Goal: Task Accomplishment & Management: Use online tool/utility

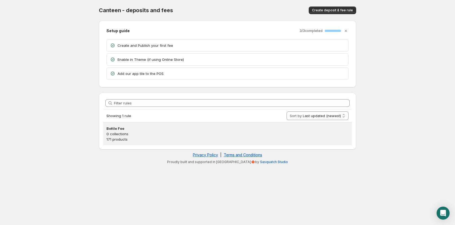
drag, startPoint x: 122, startPoint y: 132, endPoint x: 125, endPoint y: 131, distance: 2.7
click at [122, 132] on p "0 collections" at bounding box center [228, 133] width 242 height 5
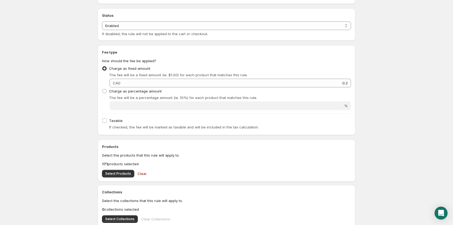
scroll to position [90, 0]
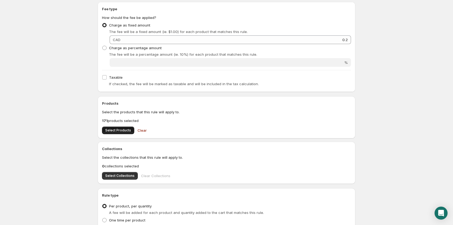
click at [116, 128] on button "Select Products" at bounding box center [118, 131] width 32 height 8
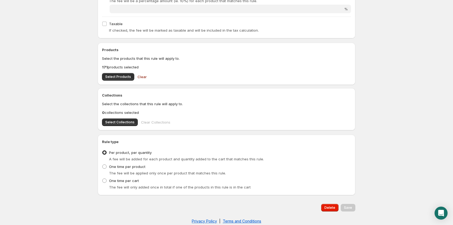
scroll to position [144, 0]
click at [122, 75] on span "Select Products" at bounding box center [118, 76] width 26 height 4
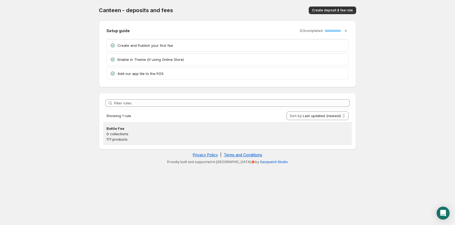
click at [122, 136] on p "0 collections" at bounding box center [228, 133] width 242 height 5
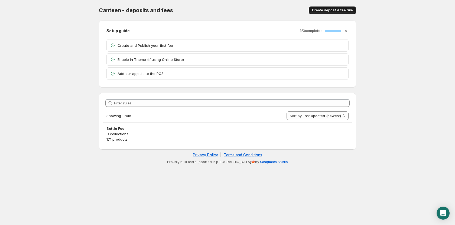
click at [328, 13] on button "Create deposit & fee rule" at bounding box center [332, 11] width 47 height 8
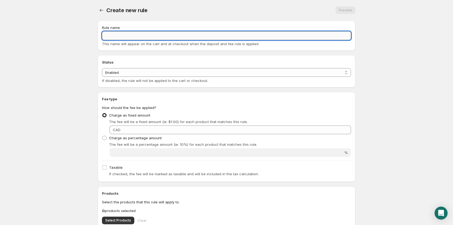
click at [156, 36] on input "Rule name" at bounding box center [226, 35] width 249 height 9
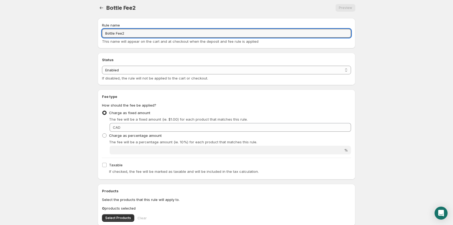
scroll to position [36, 0]
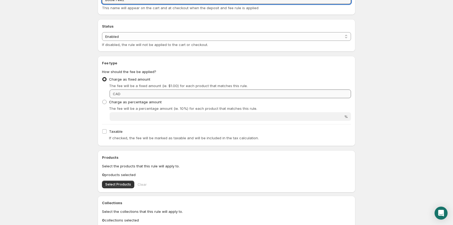
type input "Bottle Fee2"
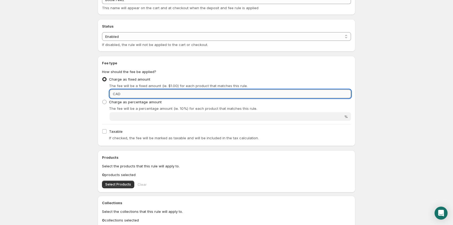
click at [303, 93] on input "Fixed amount" at bounding box center [236, 94] width 229 height 9
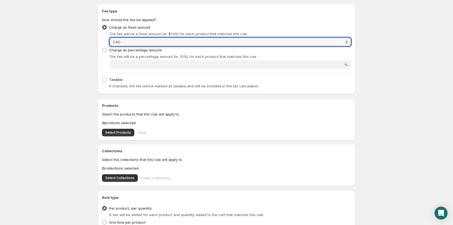
scroll to position [90, 0]
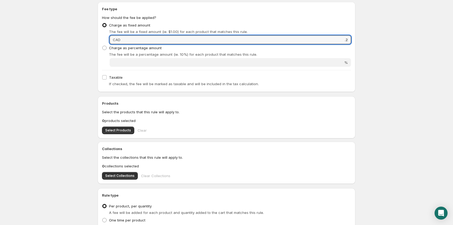
click at [124, 170] on div "Collections Select the collections that this rule will apply to. 0 collections …" at bounding box center [226, 163] width 249 height 34
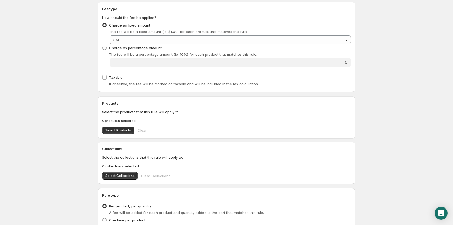
click at [125, 172] on div "Collections Select the collections that this rule will apply to. 0 collections …" at bounding box center [226, 163] width 249 height 34
click at [127, 176] on span "Select Collections" at bounding box center [119, 176] width 29 height 4
click at [119, 132] on span "Select Products" at bounding box center [118, 130] width 26 height 4
type input "0.2"
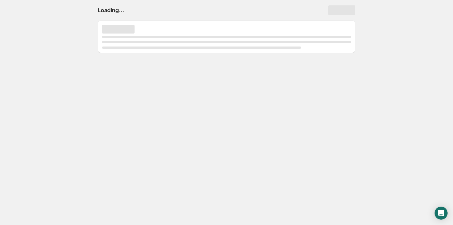
scroll to position [0, 0]
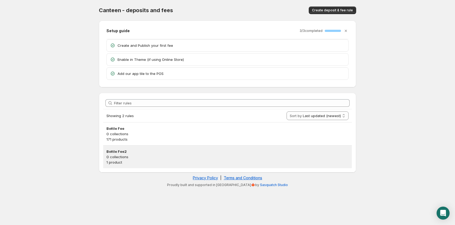
click at [124, 151] on h3 "Bottle Fee2" at bounding box center [228, 151] width 242 height 5
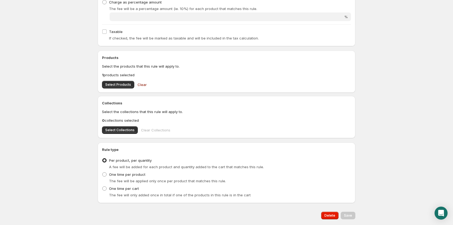
scroll to position [152, 0]
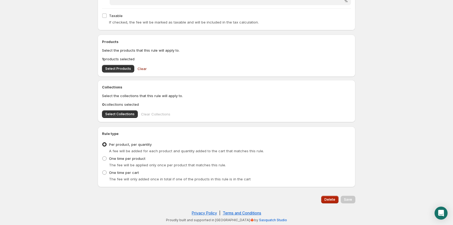
click at [331, 200] on span "Delete" at bounding box center [329, 200] width 11 height 4
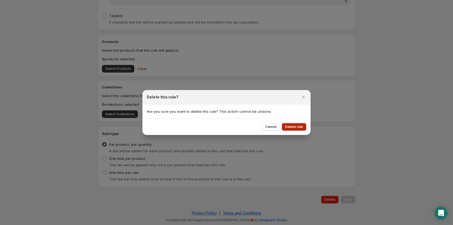
click at [297, 127] on span "Delete rule" at bounding box center [294, 127] width 18 height 4
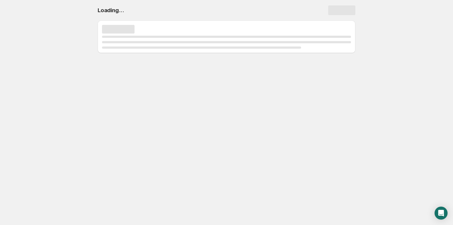
scroll to position [0, 0]
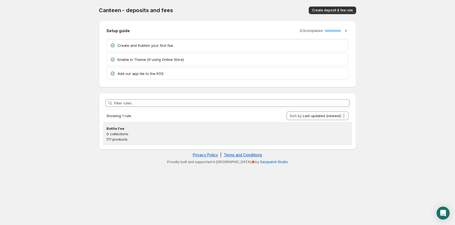
click at [115, 126] on h3 "Bottle Fee" at bounding box center [228, 128] width 242 height 5
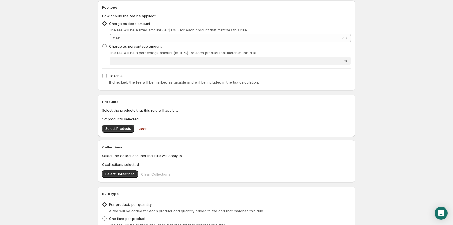
scroll to position [108, 0]
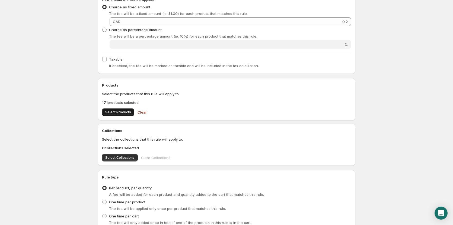
click at [121, 109] on button "Select Products" at bounding box center [118, 113] width 32 height 8
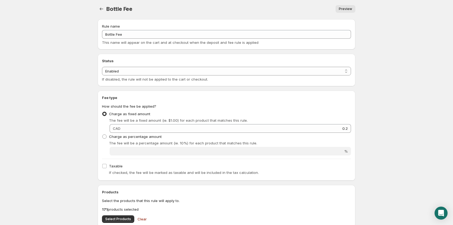
scroll to position [0, 0]
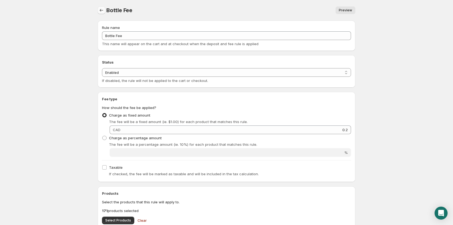
click at [102, 10] on icon "Settings" at bounding box center [101, 10] width 5 height 5
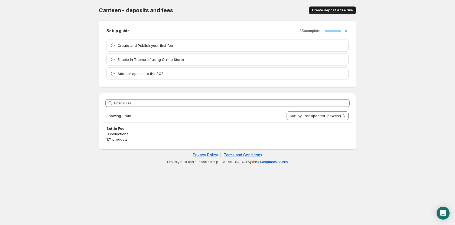
click at [333, 11] on span "Create deposit & fee rule" at bounding box center [332, 10] width 41 height 4
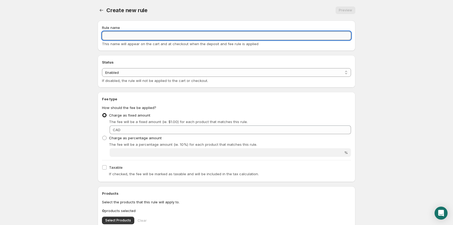
click at [160, 38] on input "Rule name" at bounding box center [226, 35] width 249 height 9
type input "Bottle Fee"
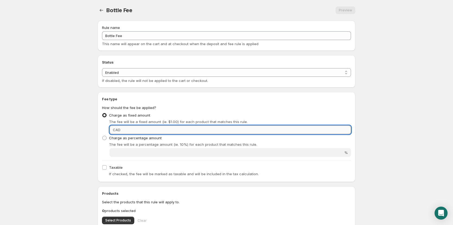
click at [344, 132] on input "Fixed amount" at bounding box center [236, 130] width 229 height 9
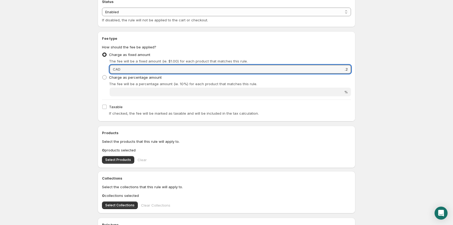
scroll to position [72, 0]
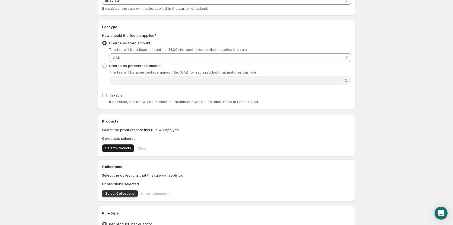
click at [117, 147] on span "Select Products" at bounding box center [118, 148] width 26 height 4
type input "0.2"
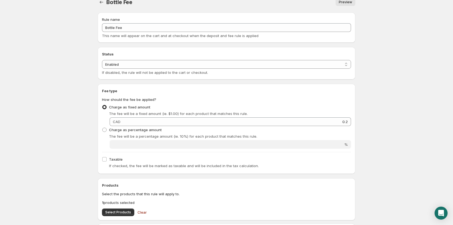
scroll to position [8, 0]
click at [105, 4] on button "Settings" at bounding box center [102, 3] width 8 height 8
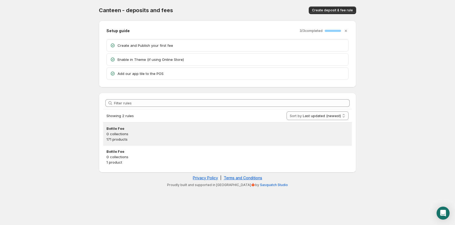
click at [119, 130] on h3 "Bottle Fee" at bounding box center [228, 128] width 242 height 5
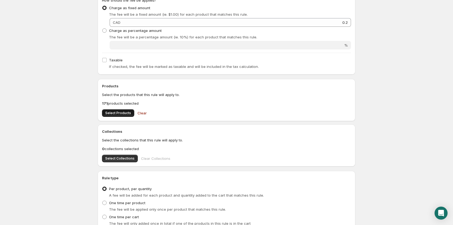
scroll to position [108, 0]
click at [125, 114] on span "Select Products" at bounding box center [118, 112] width 26 height 4
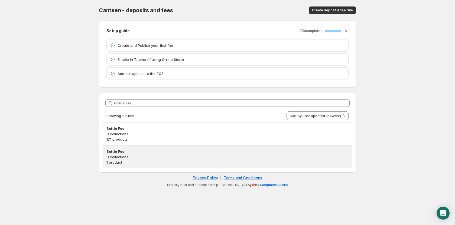
click at [145, 160] on p "0 collections" at bounding box center [228, 156] width 242 height 5
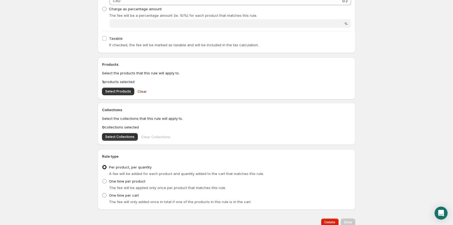
scroll to position [152, 0]
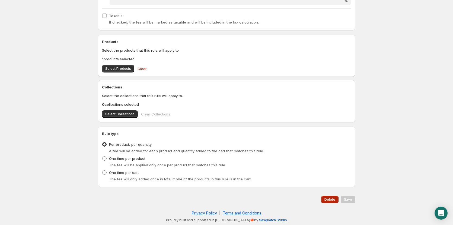
click at [328, 199] on span "Delete" at bounding box center [329, 200] width 11 height 4
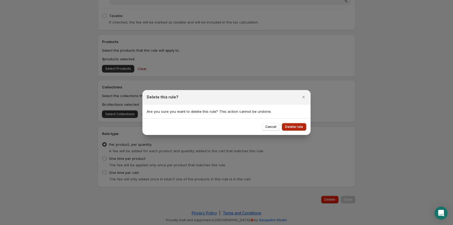
click at [292, 125] on span "Delete rule" at bounding box center [294, 127] width 18 height 4
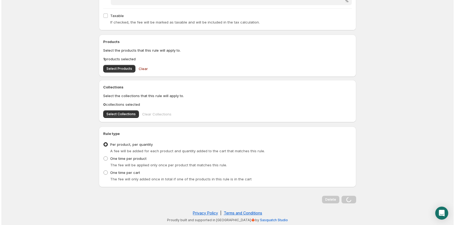
scroll to position [0, 0]
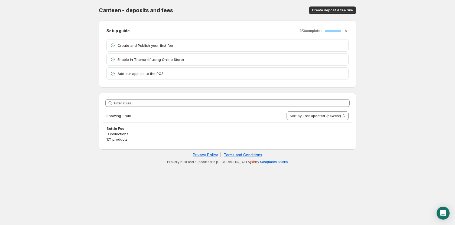
click at [52, 91] on body "Home Help Canteen - deposits and fees. This page is ready Canteen - deposits an…" at bounding box center [227, 112] width 455 height 225
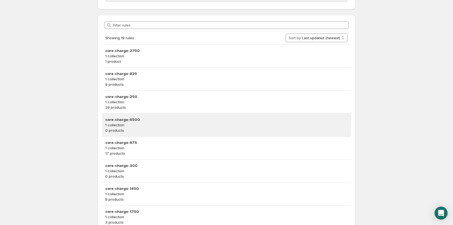
scroll to position [108, 0]
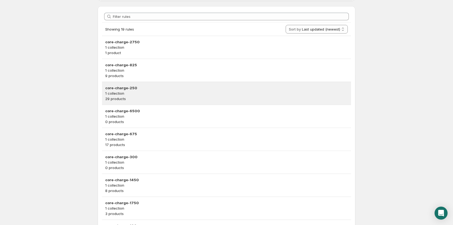
click at [139, 97] on p "29 products" at bounding box center [226, 98] width 242 height 5
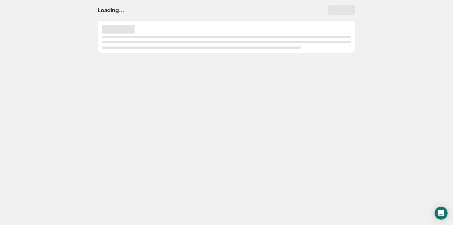
scroll to position [0, 0]
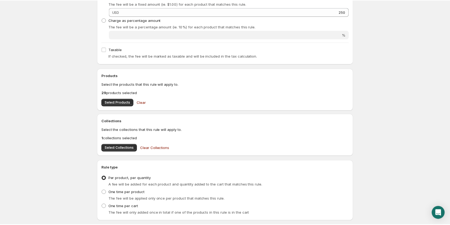
scroll to position [181, 0]
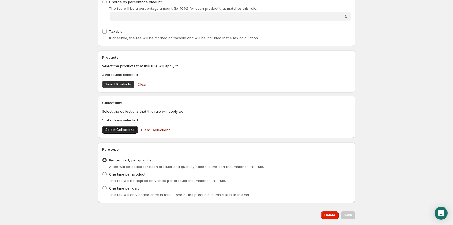
click at [128, 130] on span "Select Collections" at bounding box center [119, 130] width 29 height 4
click at [120, 86] on span "Select Products" at bounding box center [118, 84] width 26 height 4
click at [124, 130] on span "Select Collections" at bounding box center [119, 130] width 29 height 4
